Goal: Transaction & Acquisition: Obtain resource

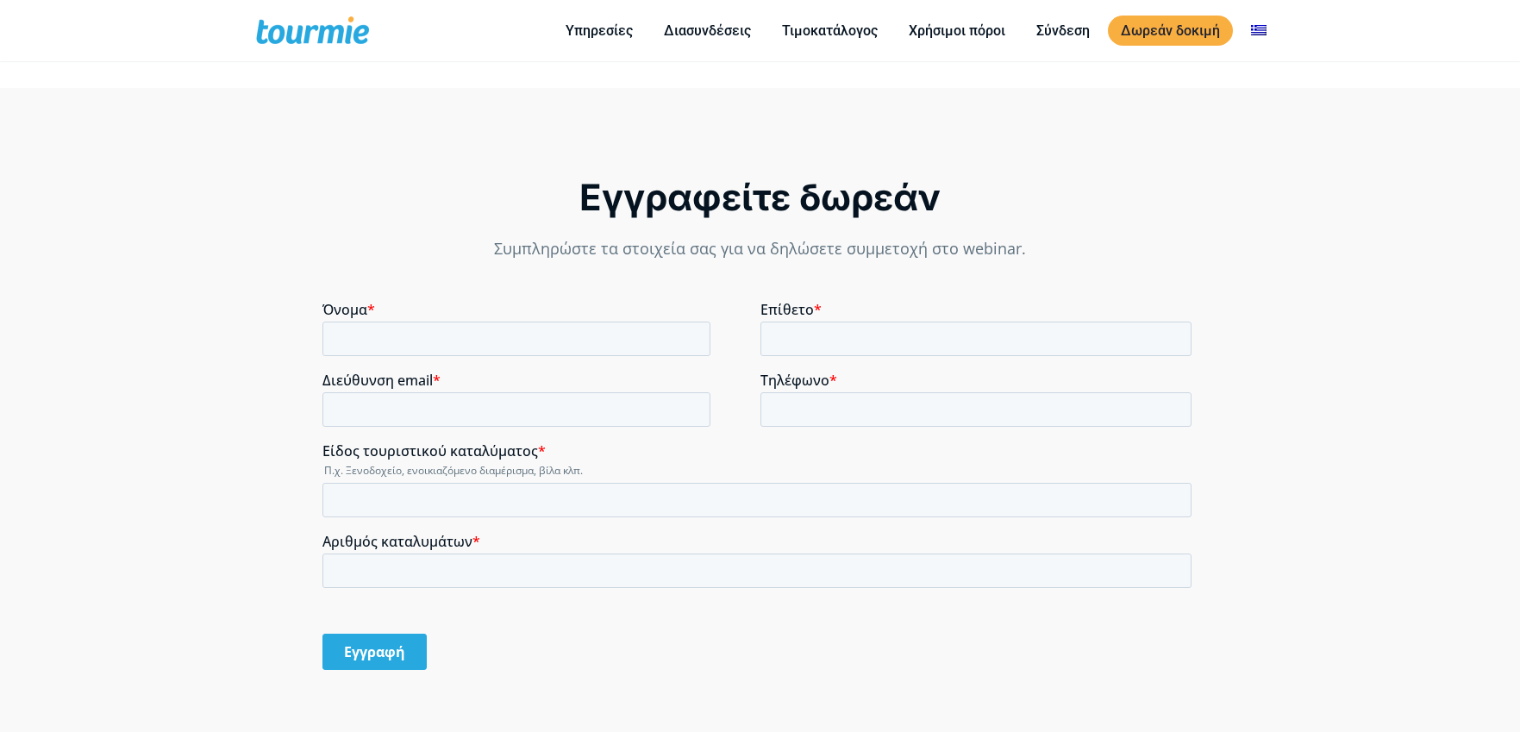
scroll to position [1375, 0]
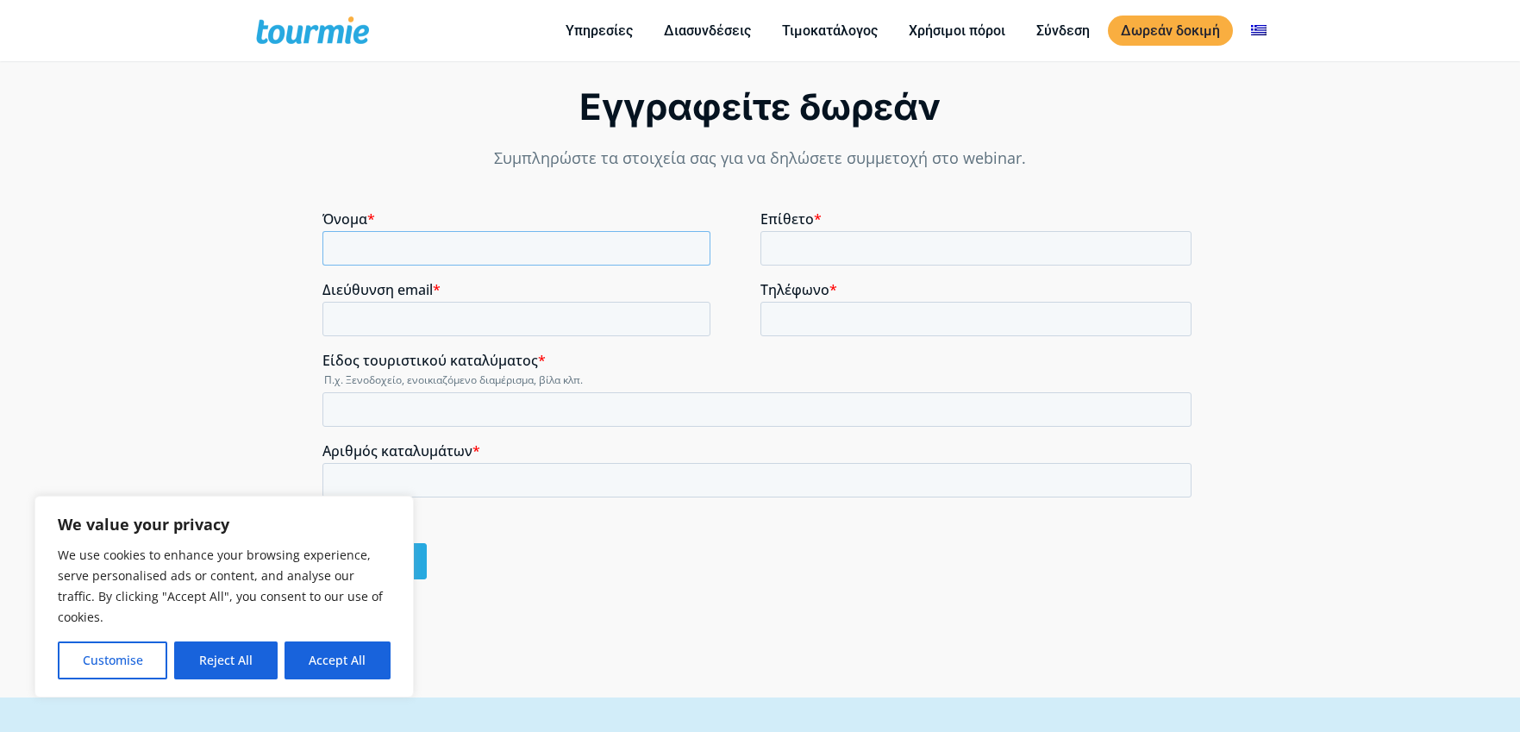
click at [390, 256] on input "Όνομα *" at bounding box center [516, 248] width 388 height 34
type input "a"
type input "Α"
type input "Φ"
type input "ΑΦΡΟΔΙΤΗ"
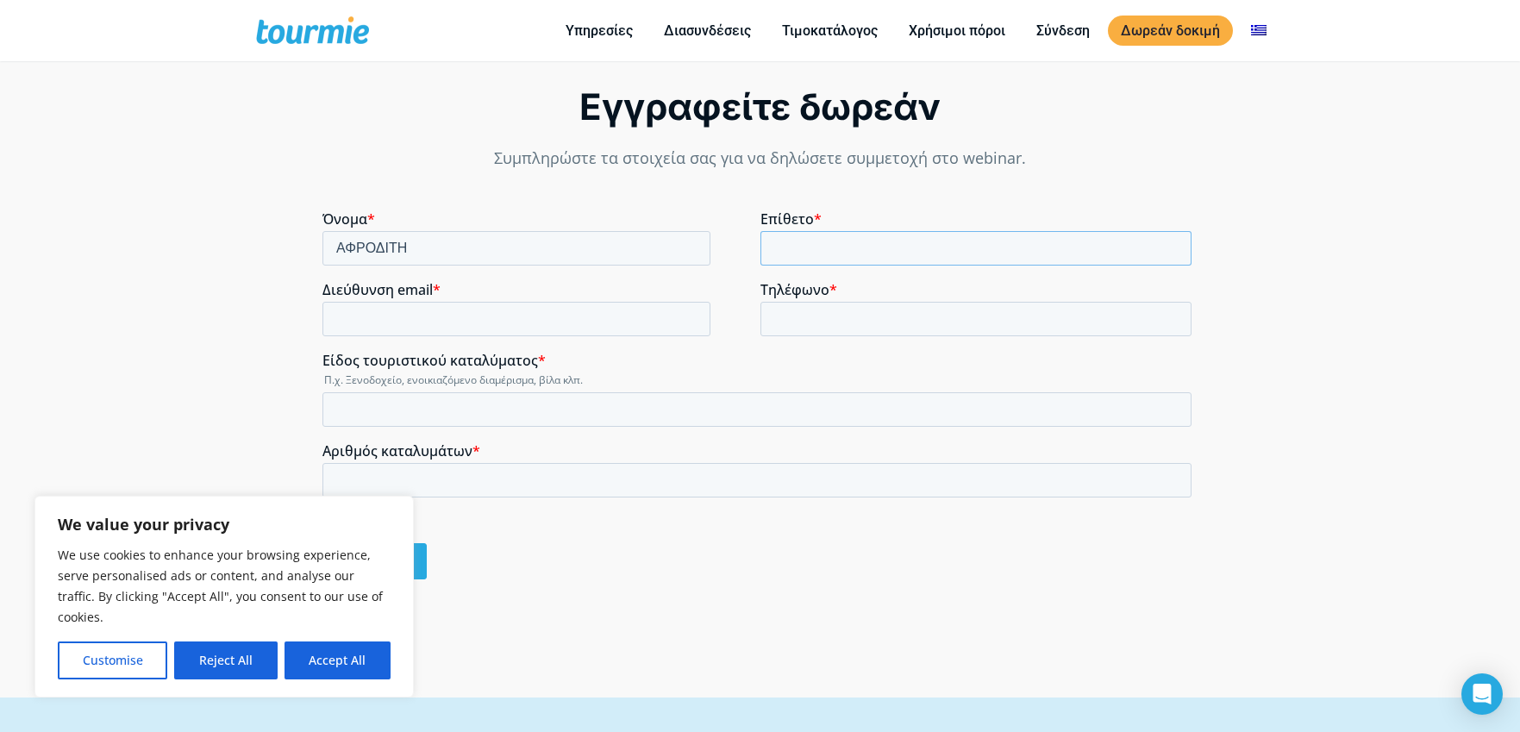
click at [785, 251] on input "Επίθετο *" at bounding box center [975, 248] width 431 height 34
type input "ΑΡΑΠΟΓΛΟΥ"
click at [347, 319] on input "Διεύθυνση email *" at bounding box center [516, 319] width 388 height 34
type input "[EMAIL_ADDRESS][DOMAIN_NAME]"
click at [778, 311] on input "Τηλέφωνο *" at bounding box center [975, 319] width 431 height 34
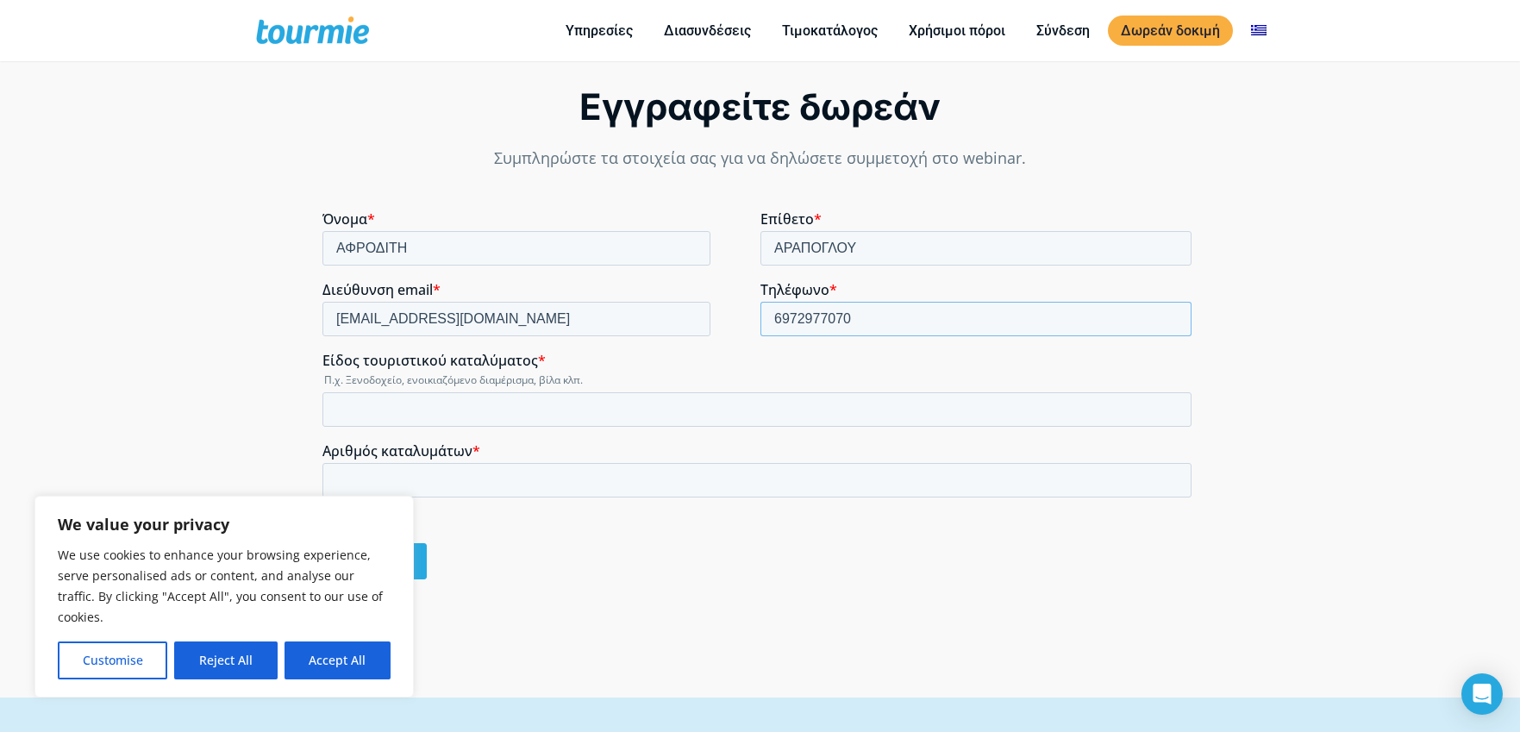
type input "6972977070"
click at [358, 411] on input "Είδος τουριστικού καταλύματος *" at bounding box center [756, 409] width 869 height 34
type input "d"
type input "διαμερίσματα"
click at [335, 488] on input "Αριθμός καταλυμάτων *" at bounding box center [756, 480] width 869 height 34
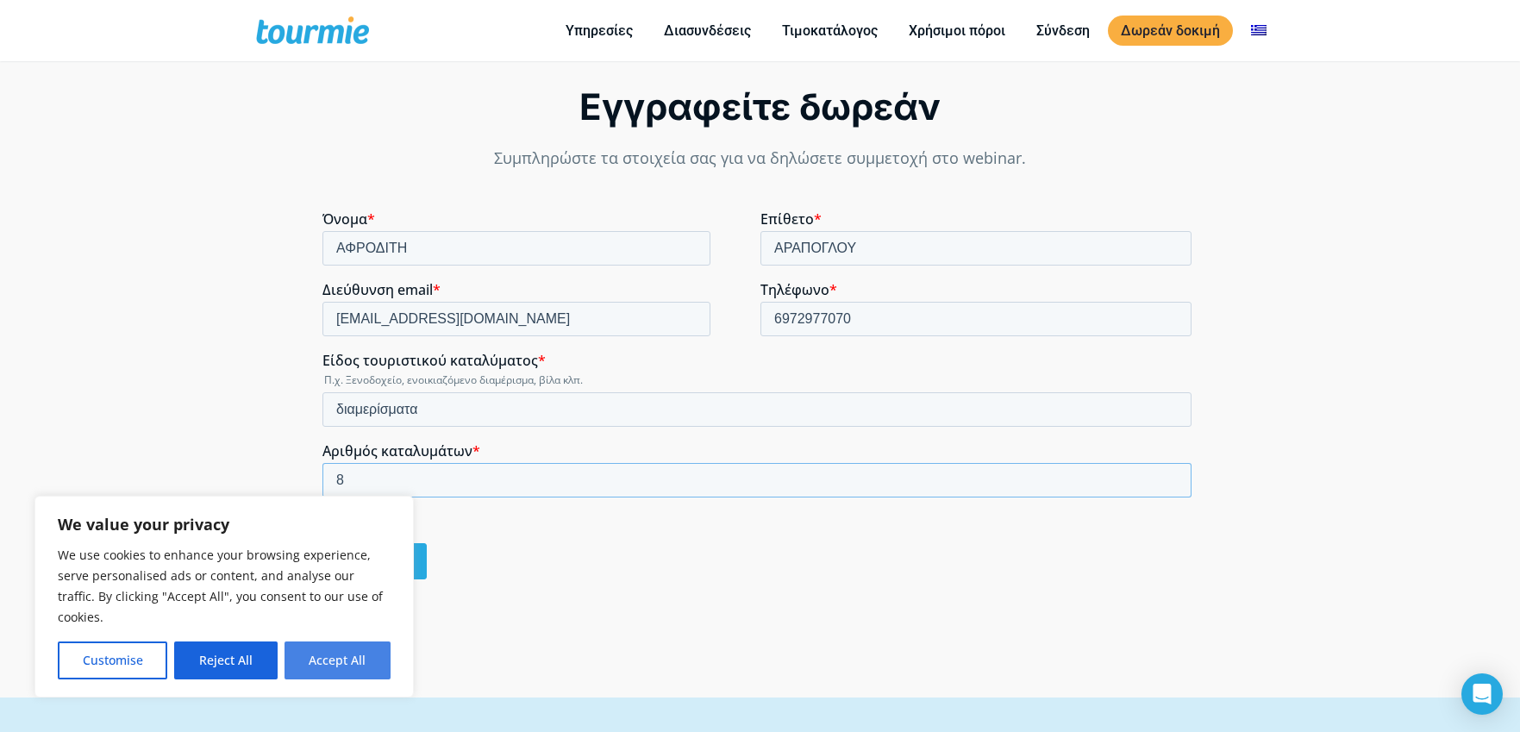
type input "8"
click at [297, 658] on button "Accept All" at bounding box center [338, 660] width 106 height 38
checkbox input "true"
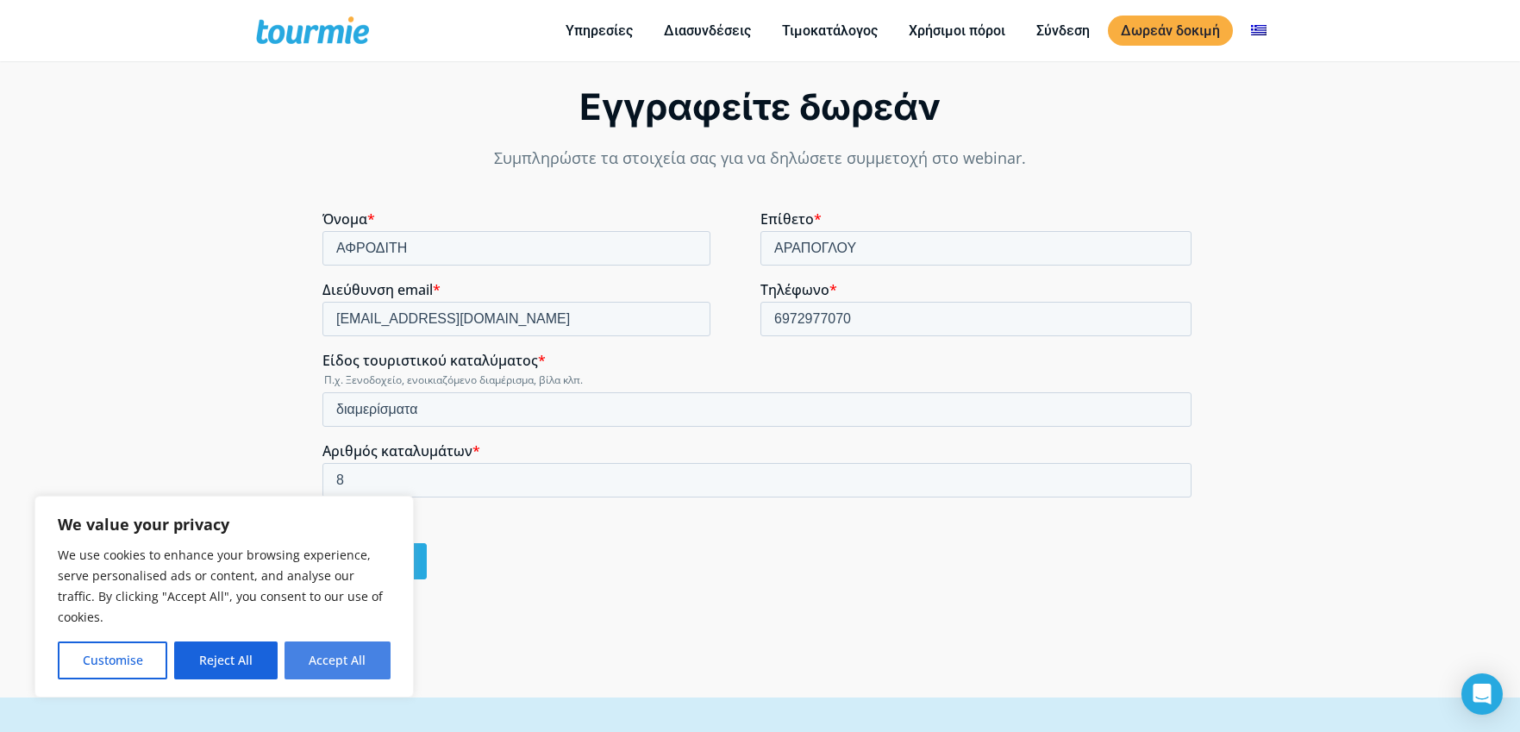
checkbox input "true"
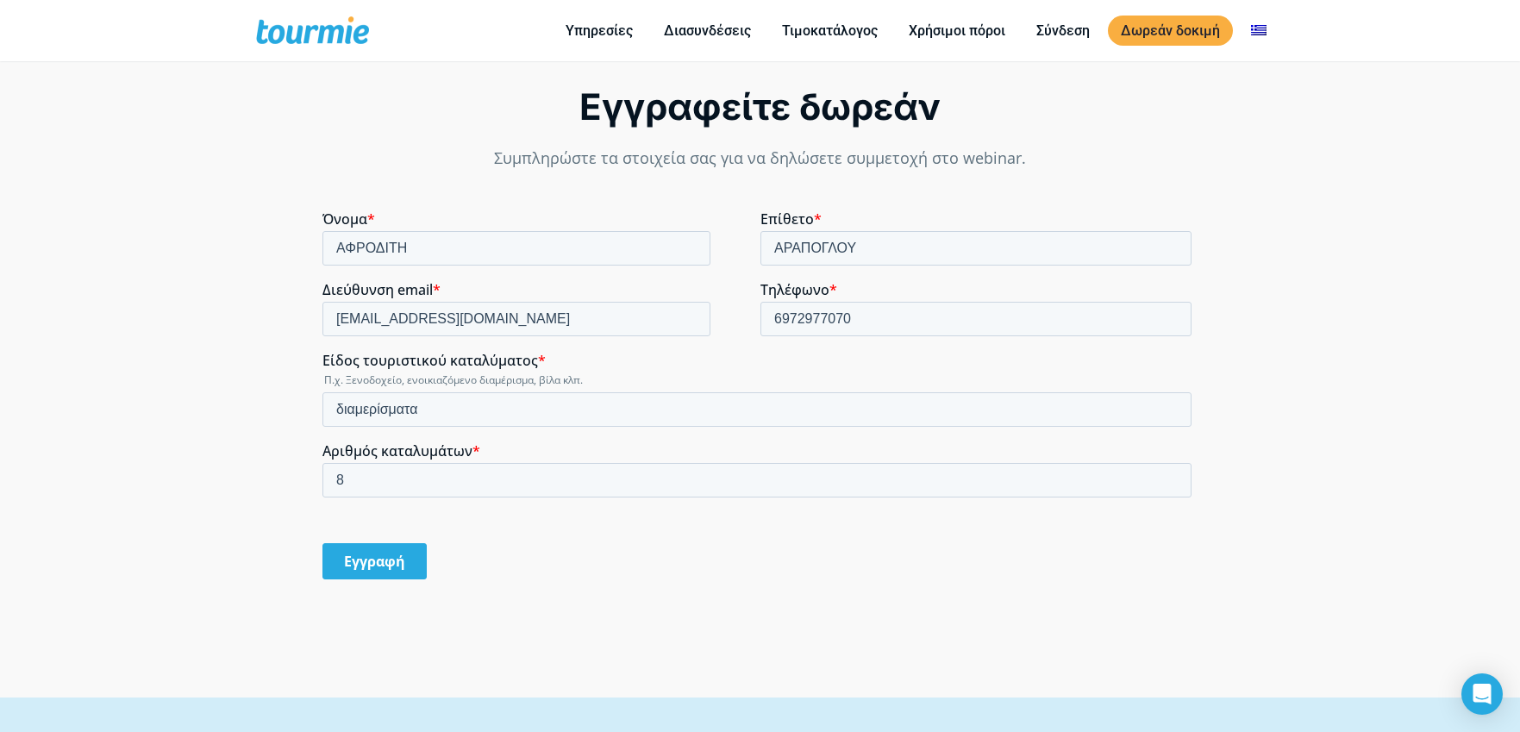
click at [359, 566] on input "Εγγραφή" at bounding box center [374, 561] width 104 height 36
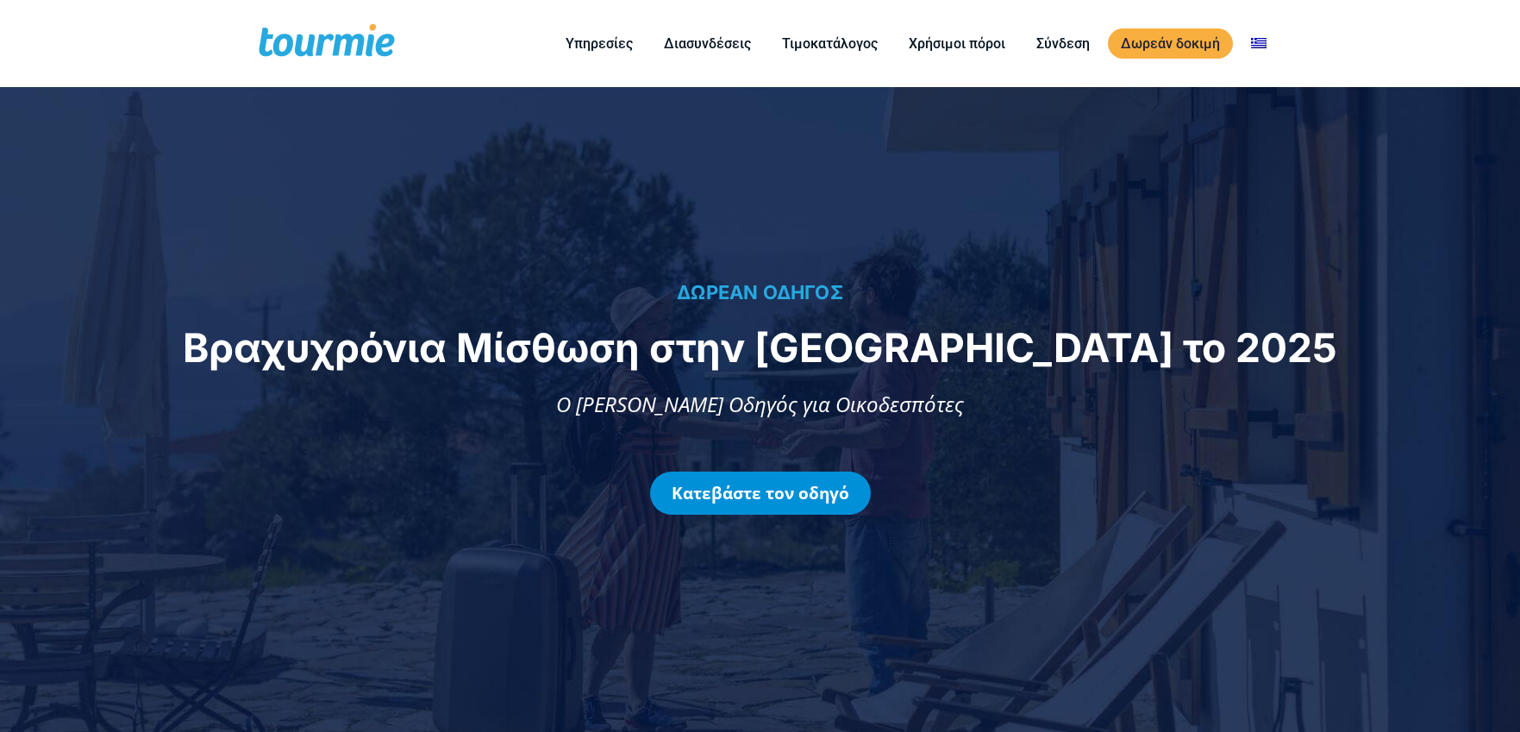
click at [814, 498] on link "Κατεβάστε τον οδηγό" at bounding box center [760, 493] width 221 height 43
checkbox input "true"
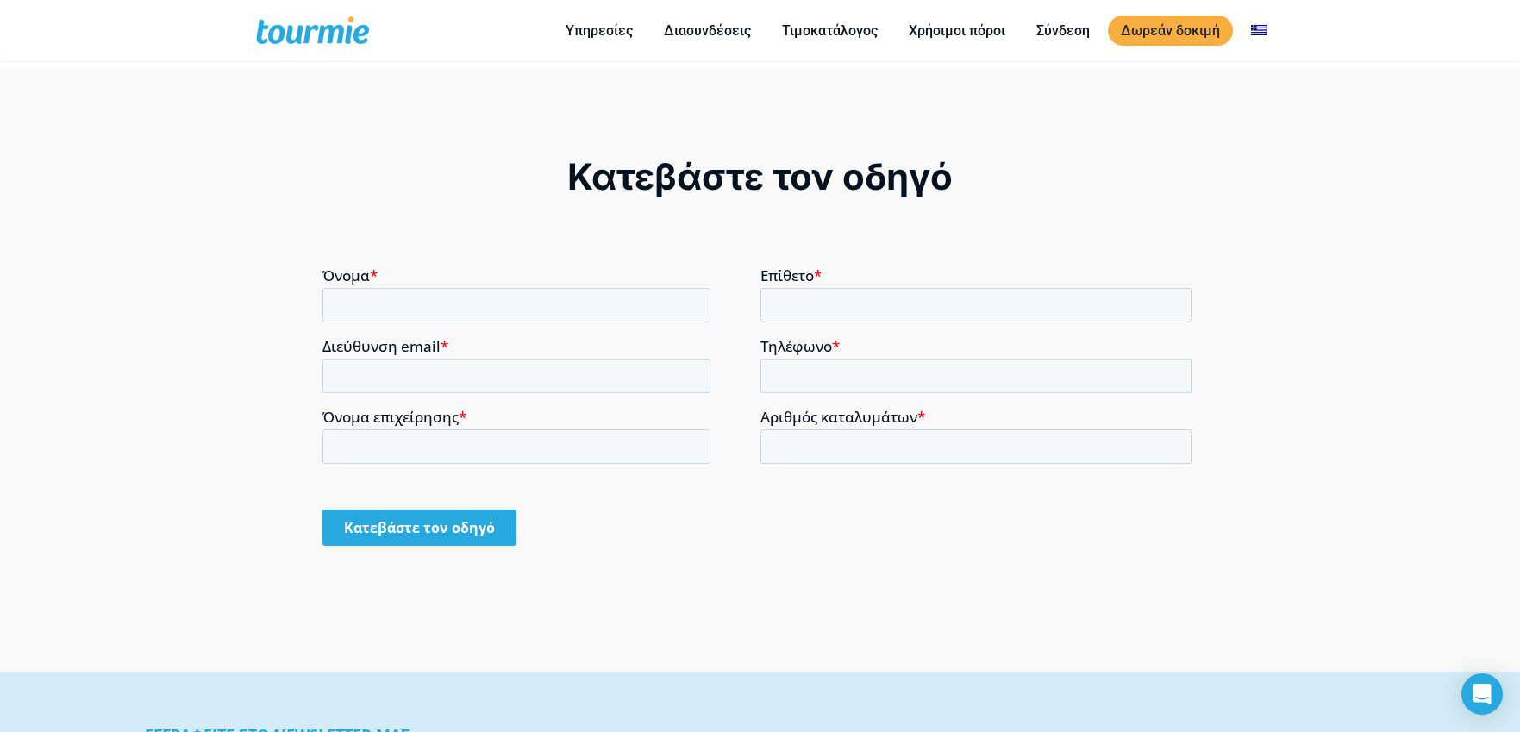
scroll to position [1362, 0]
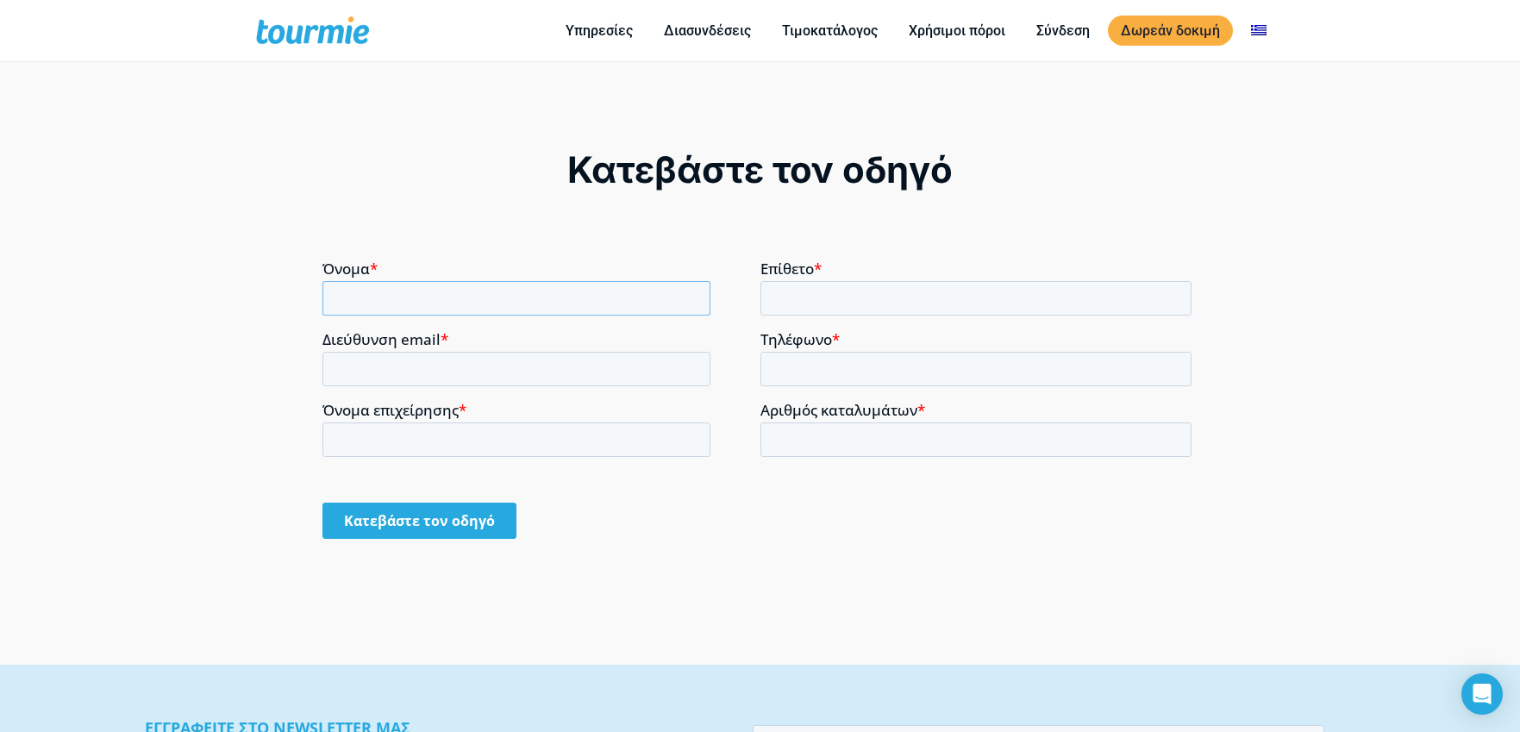
click at [430, 294] on input "Όνομα *" at bounding box center [516, 297] width 388 height 34
type input "ΑΦΡΟΔΙΤΗ"
click at [782, 291] on input "Επίθετο *" at bounding box center [975, 297] width 431 height 34
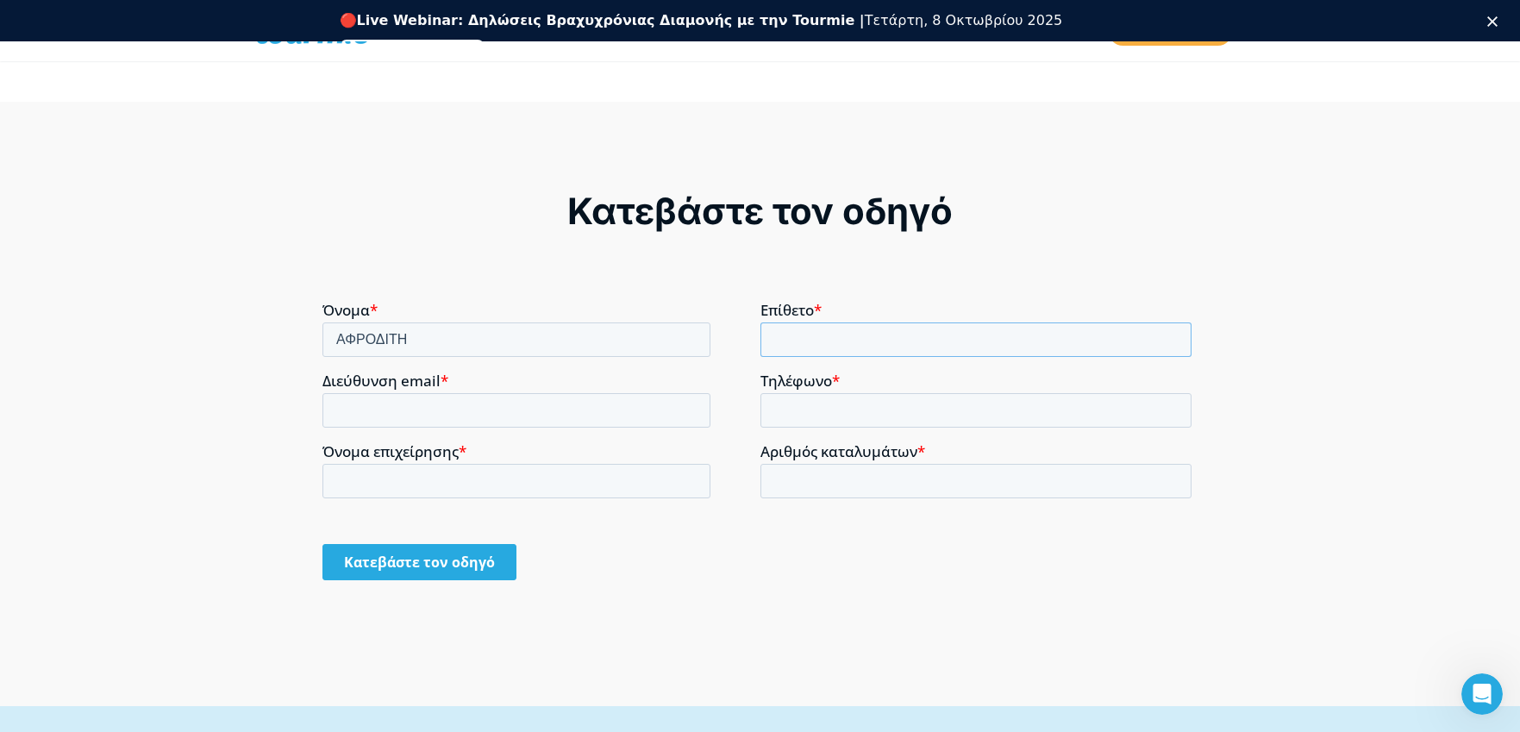
scroll to position [0, 0]
type input "ΑΡΑΠΟΓΛΟΥ"
click at [340, 403] on input "Διεύθυνση email *" at bounding box center [516, 409] width 388 height 34
type input "[EMAIL_ADDRESS][DOMAIN_NAME]"
click at [788, 409] on input "Τηλέφωνο *" at bounding box center [975, 409] width 431 height 34
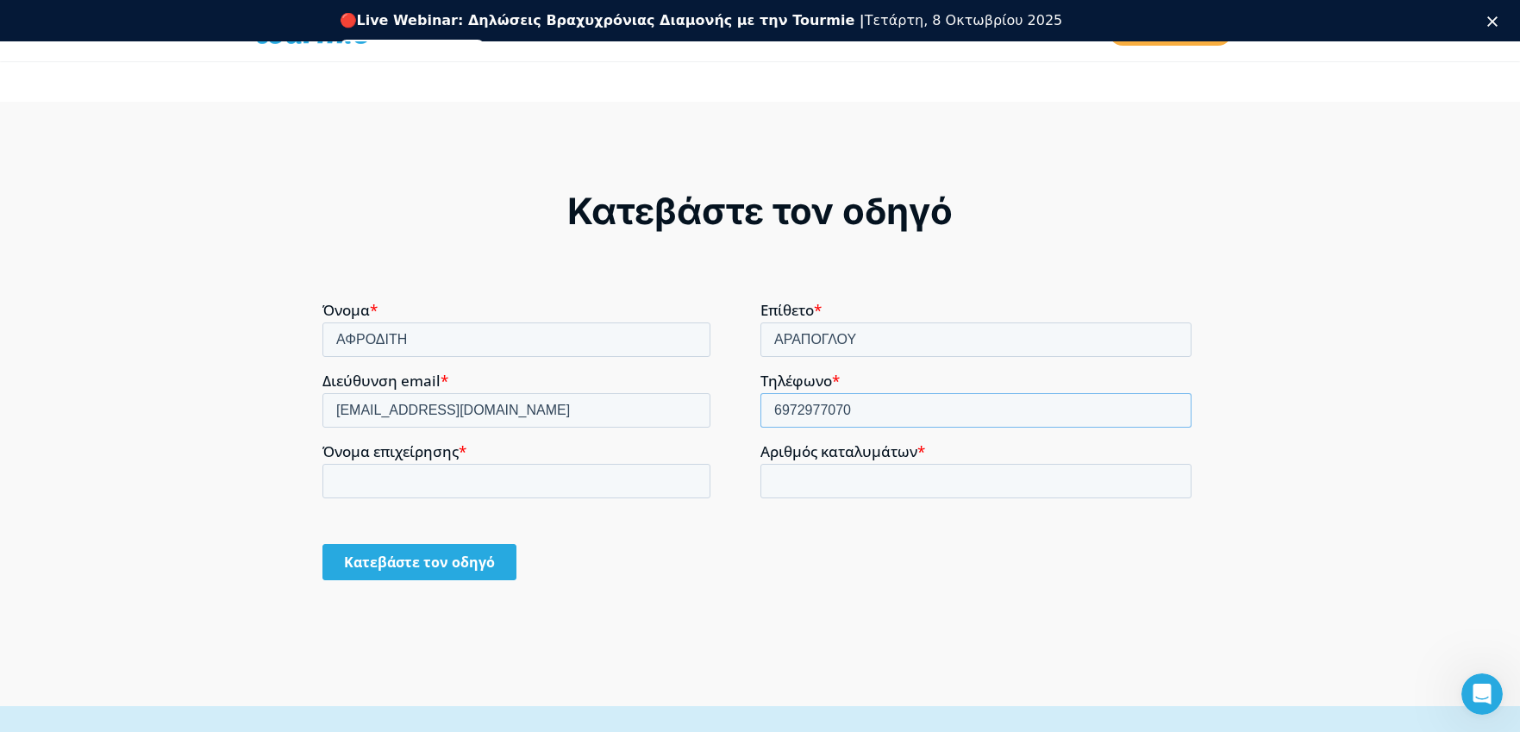
type input "6972977070"
click at [416, 484] on input "Όνομα επιχείρησης *" at bounding box center [516, 480] width 388 height 34
type input "Α"
type input "ANDIE WINGS"
click at [828, 492] on input "Αριθμός καταλυμάτων *" at bounding box center [975, 480] width 431 height 34
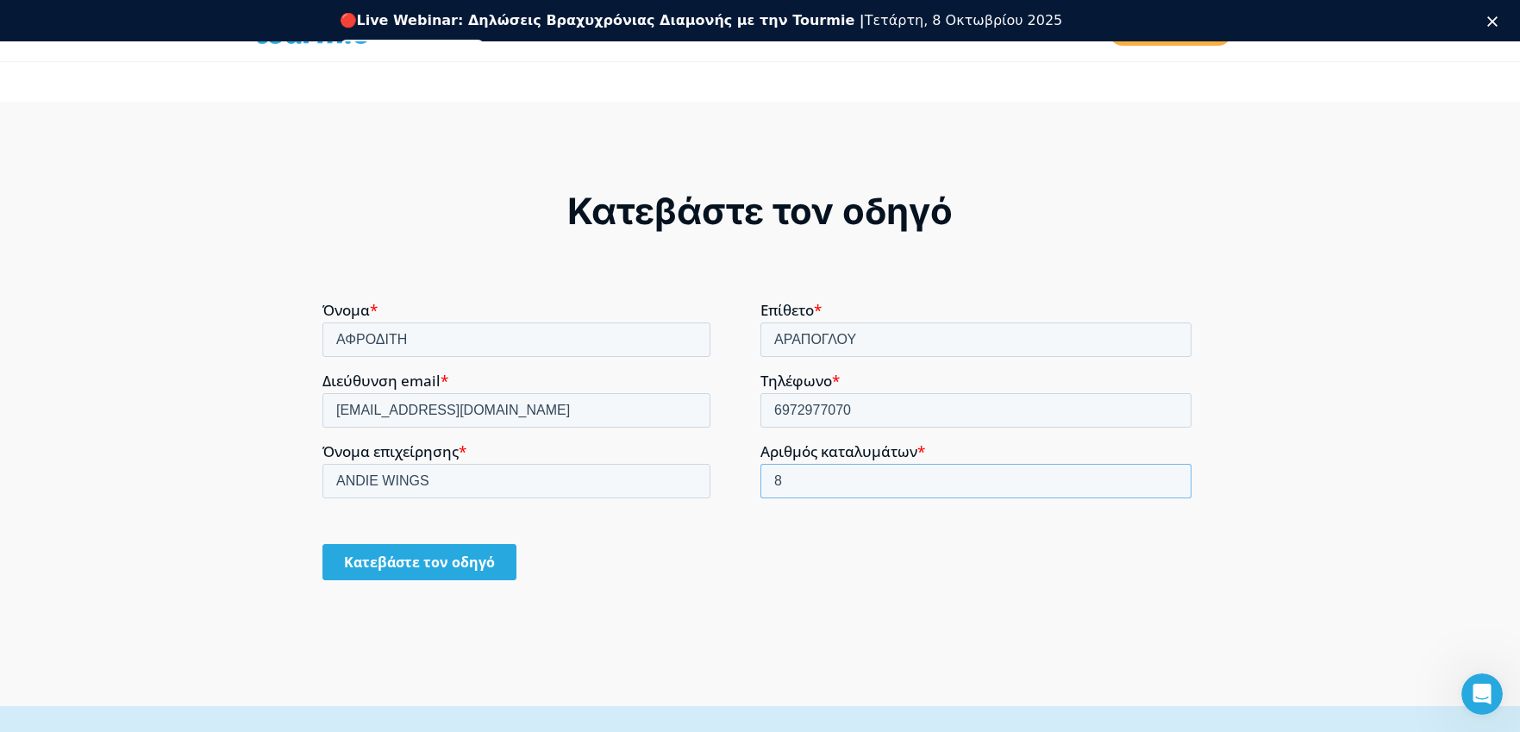
type input "8"
click at [471, 565] on input "Κατεβάστε τον οδηγό" at bounding box center [419, 561] width 194 height 36
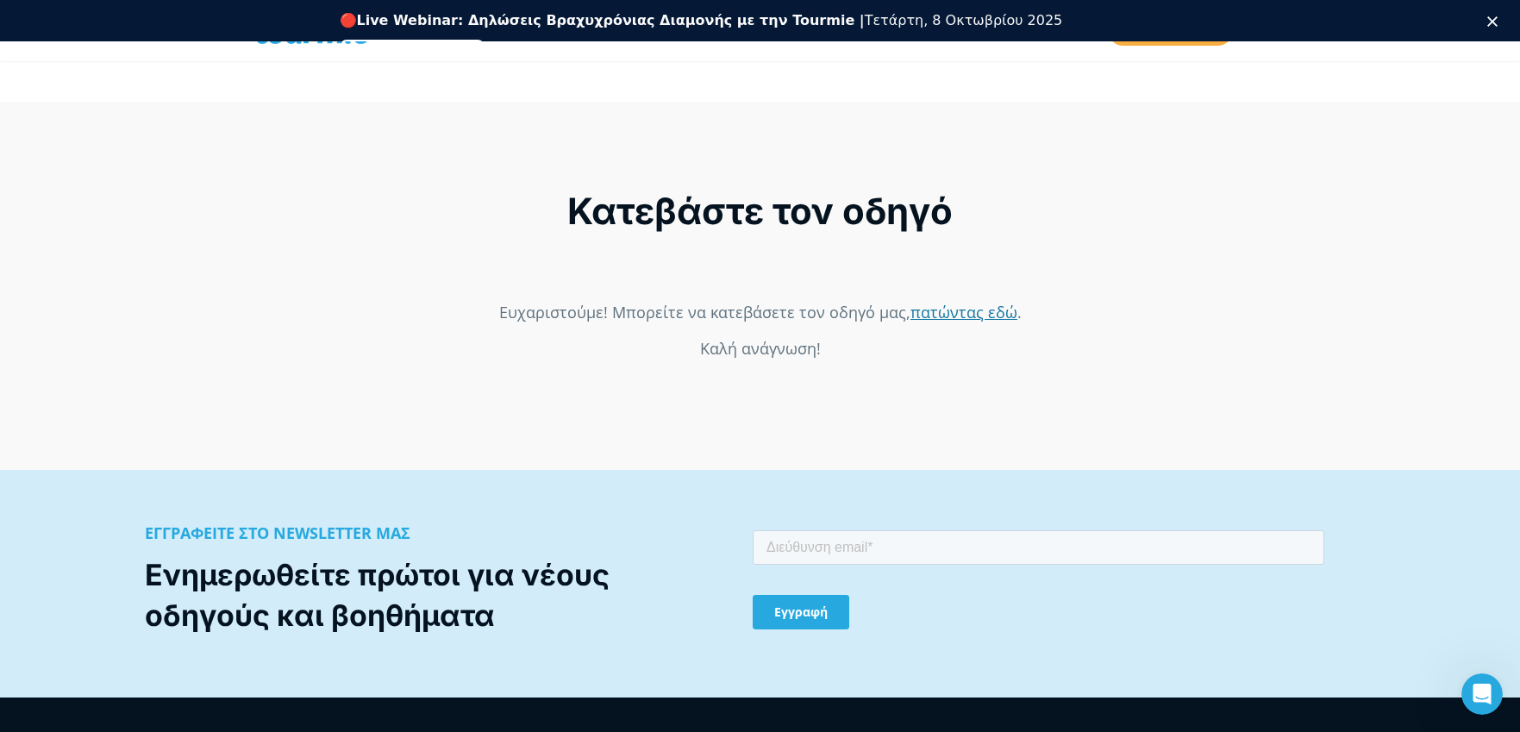
click at [989, 322] on link "πατώντας εδώ" at bounding box center [963, 311] width 107 height 21
